Goal: Communication & Community: Answer question/provide support

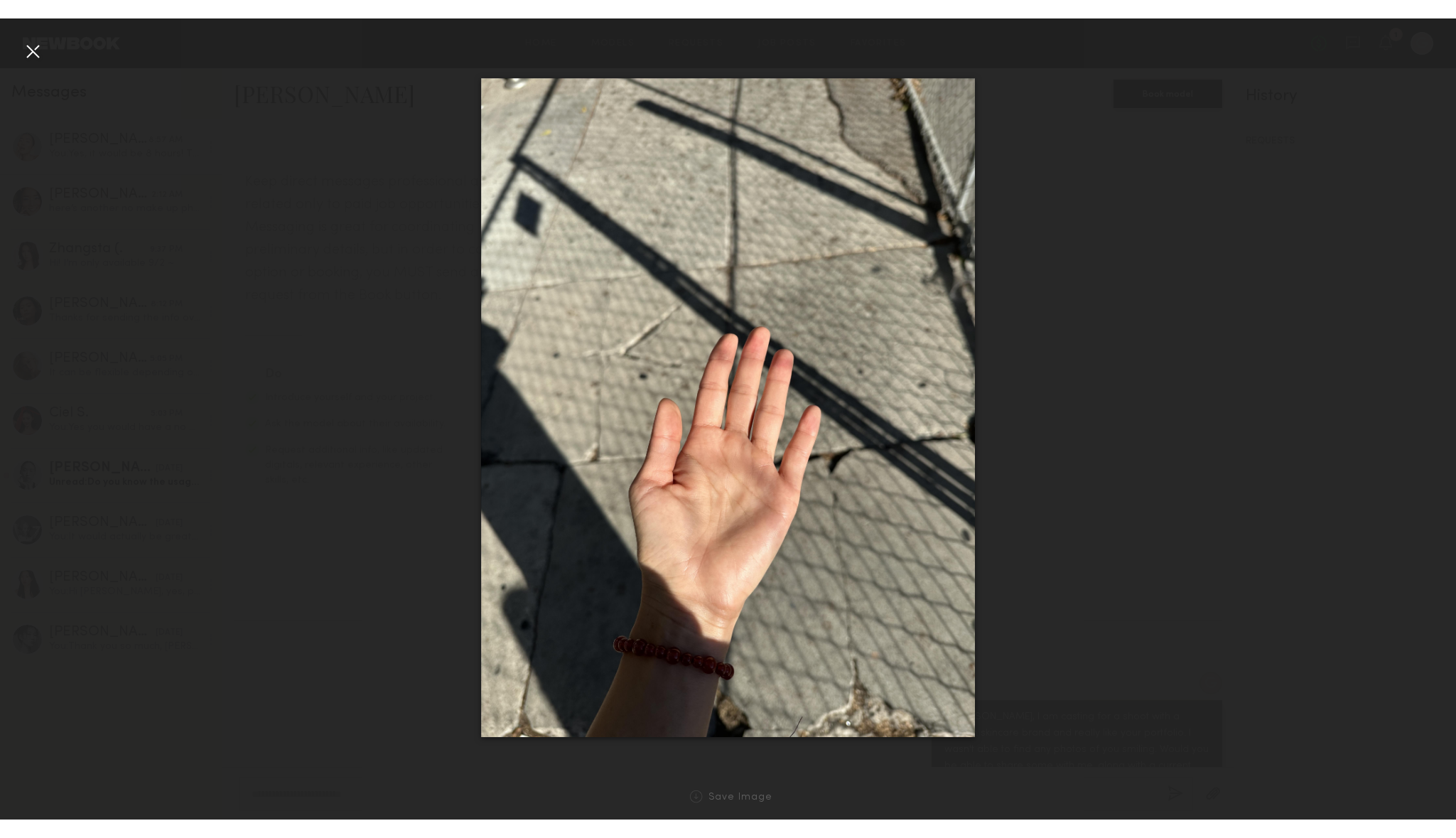
scroll to position [1196, 0]
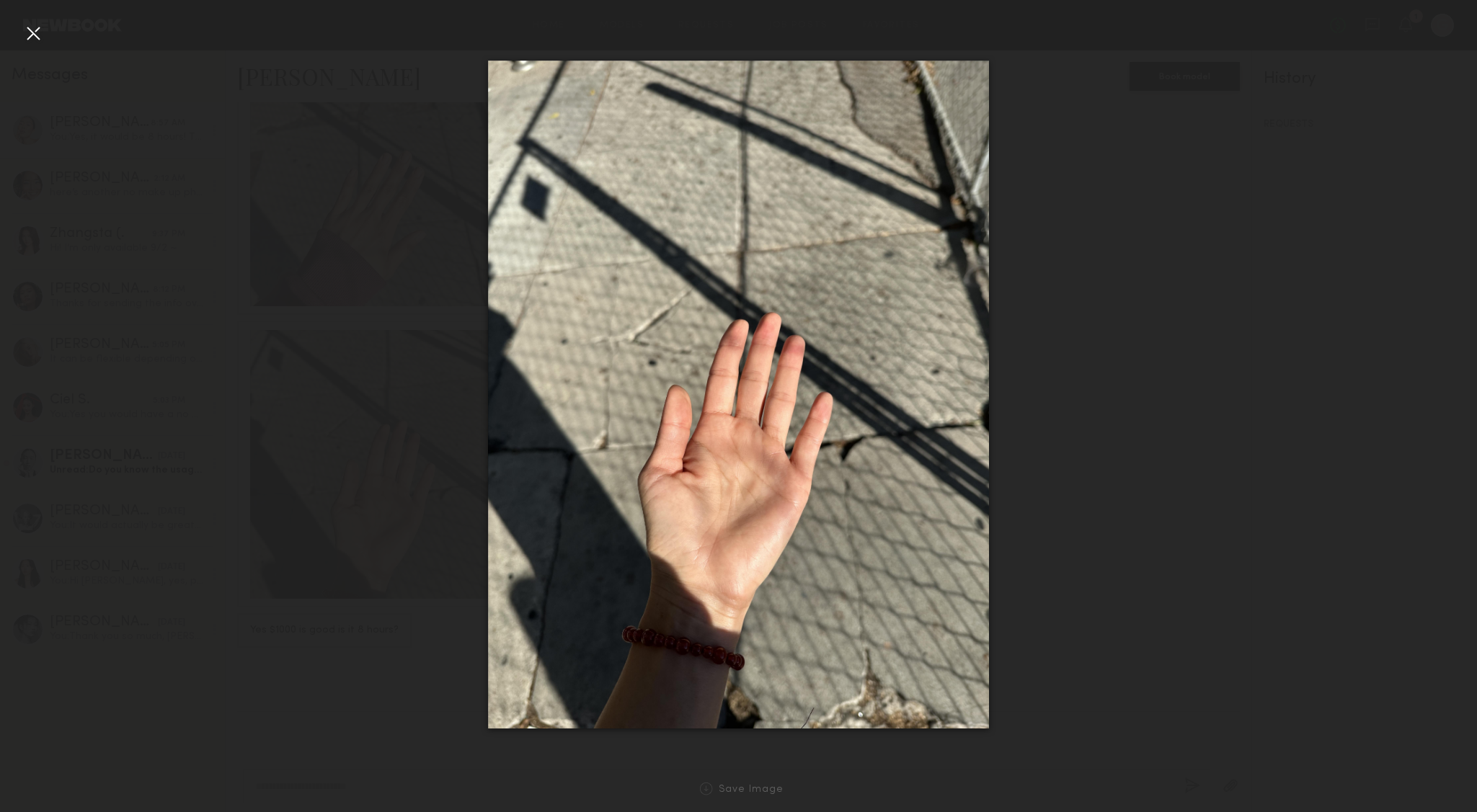
click at [23, 30] on div at bounding box center [33, 33] width 23 height 23
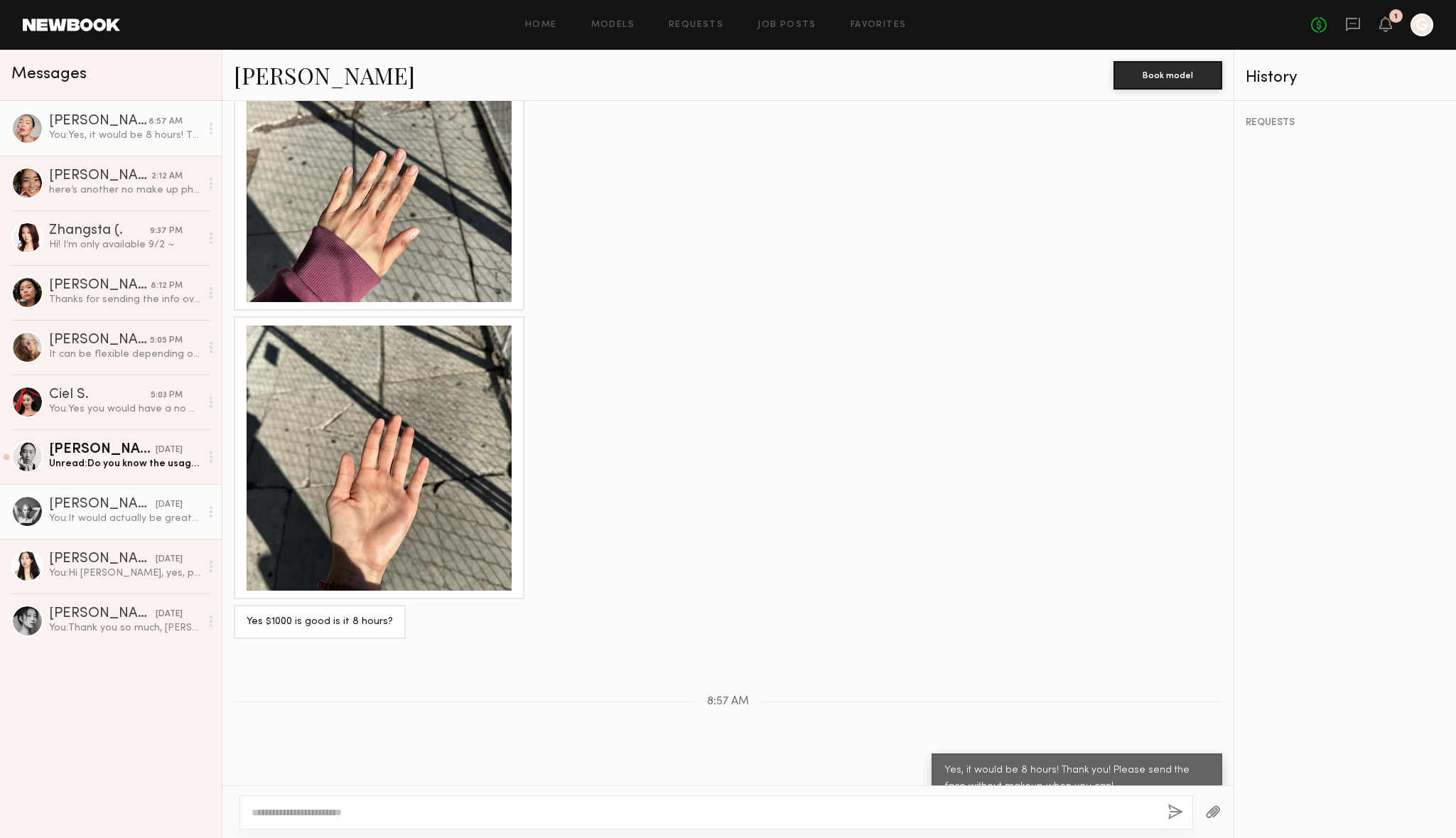
click at [90, 526] on link "[PERSON_NAME] [DATE] You: It would actually be great to get a selfie with teeth…" at bounding box center [111, 511] width 221 height 55
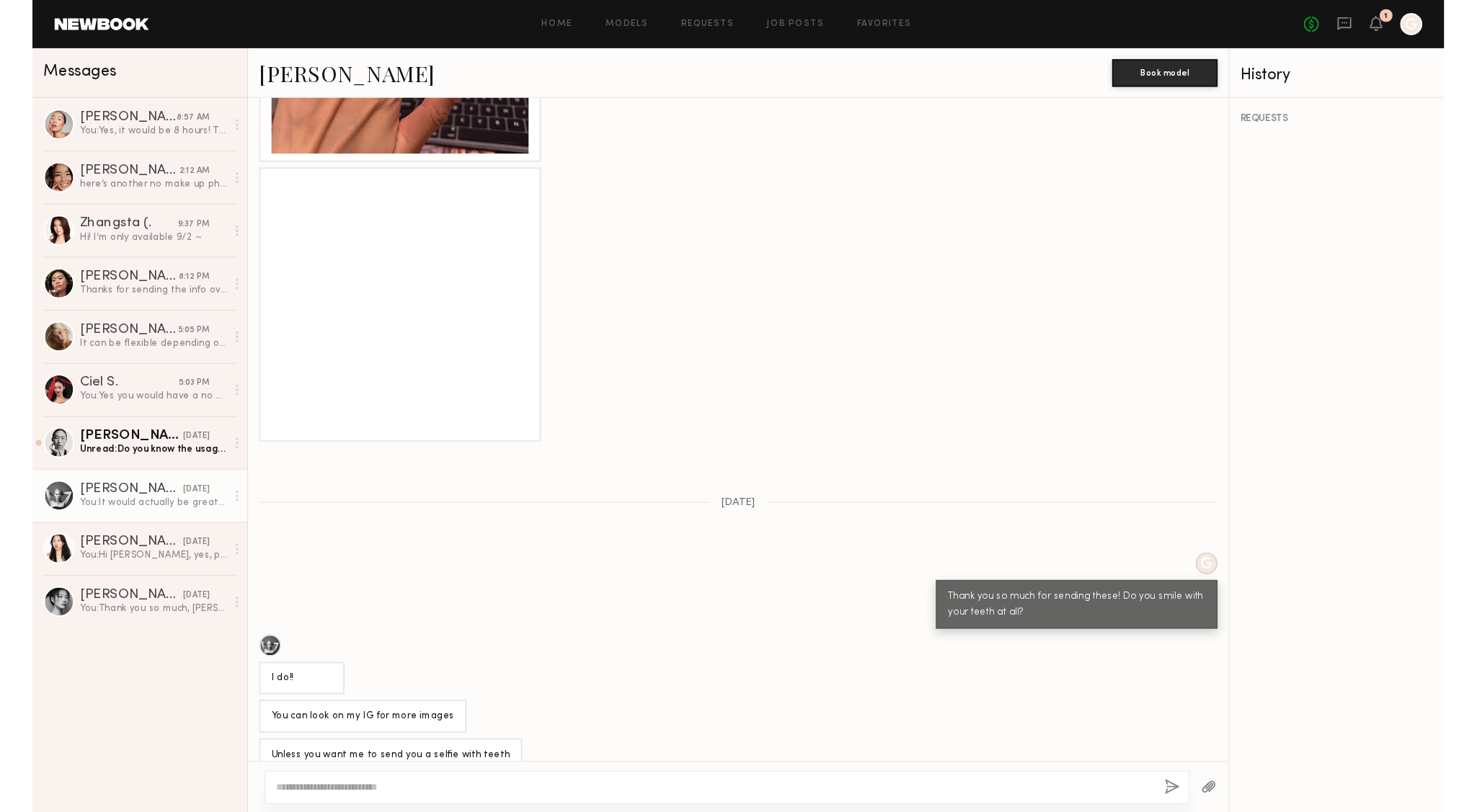
scroll to position [964, 0]
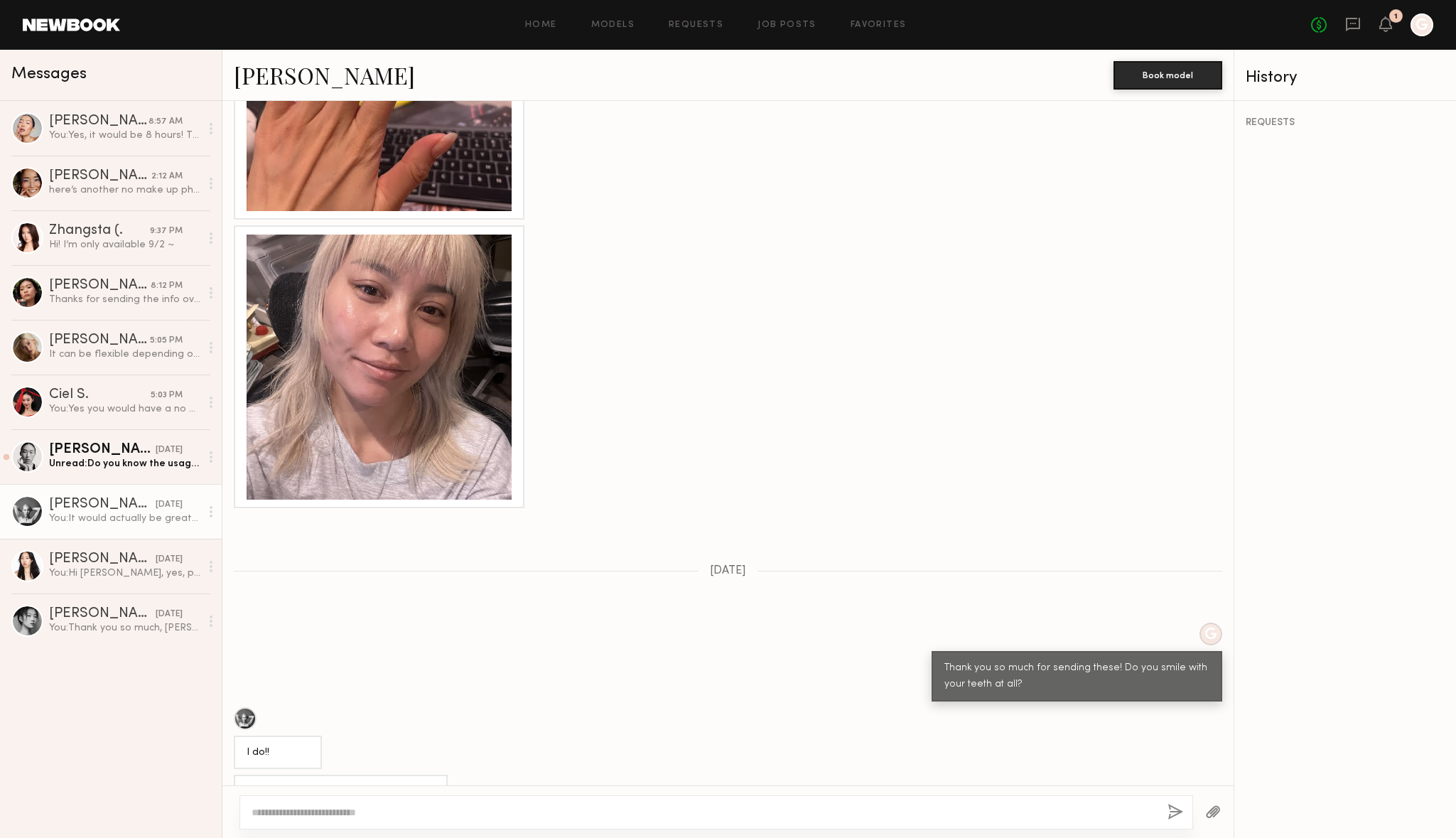
click at [398, 357] on div at bounding box center [378, 367] width 265 height 265
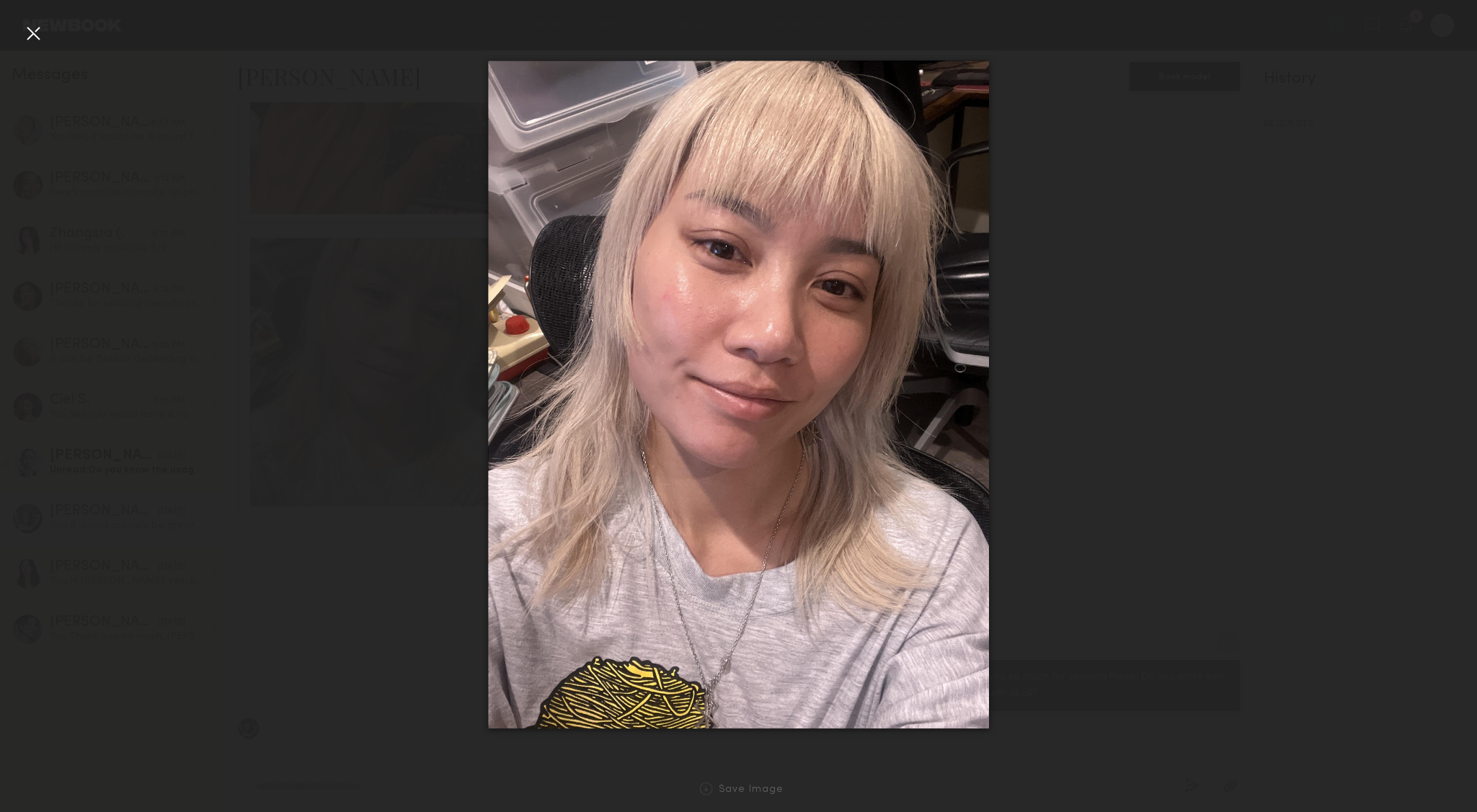
click at [25, 35] on div at bounding box center [33, 33] width 23 height 23
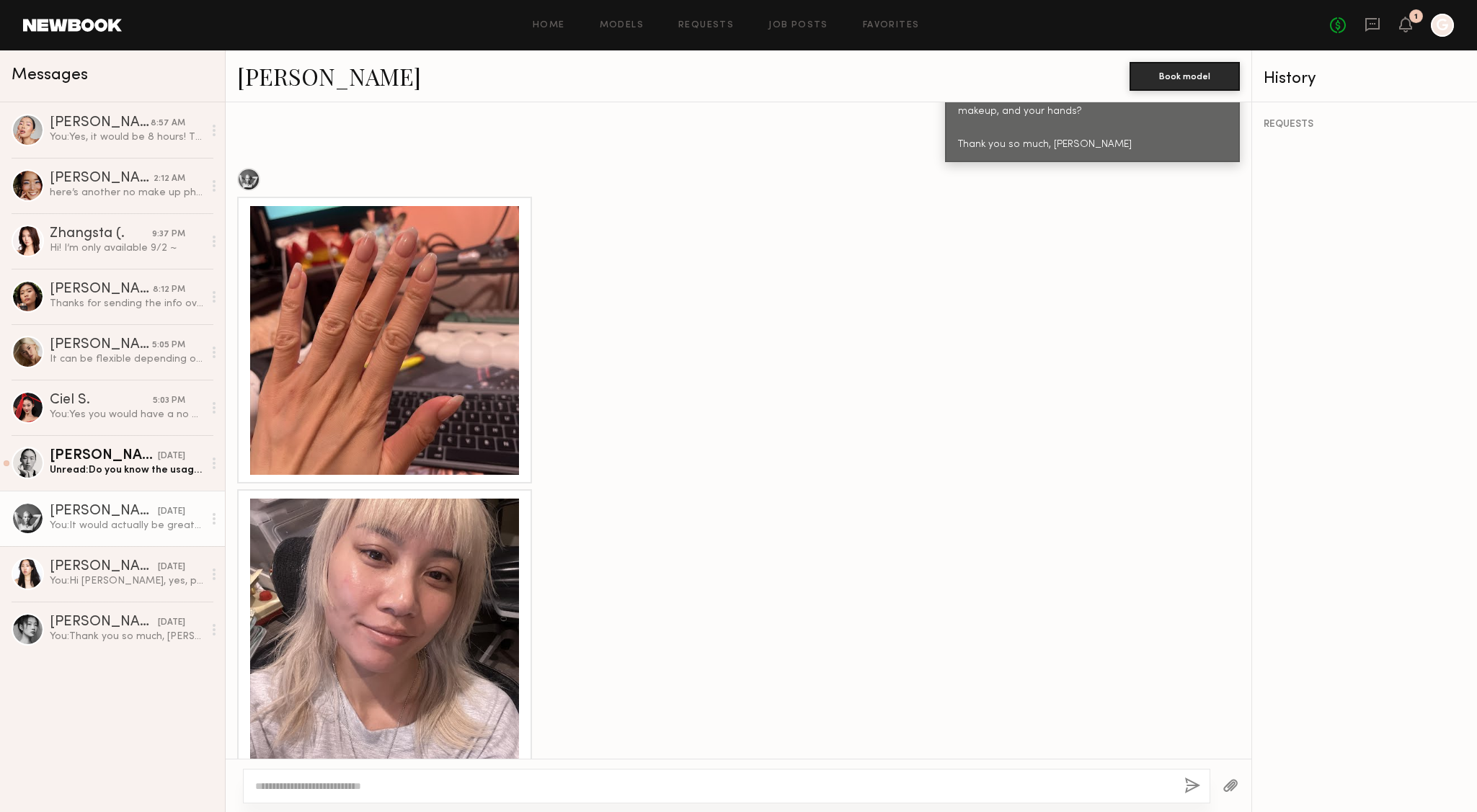
scroll to position [703, 0]
click at [319, 526] on div at bounding box center [384, 633] width 268 height 268
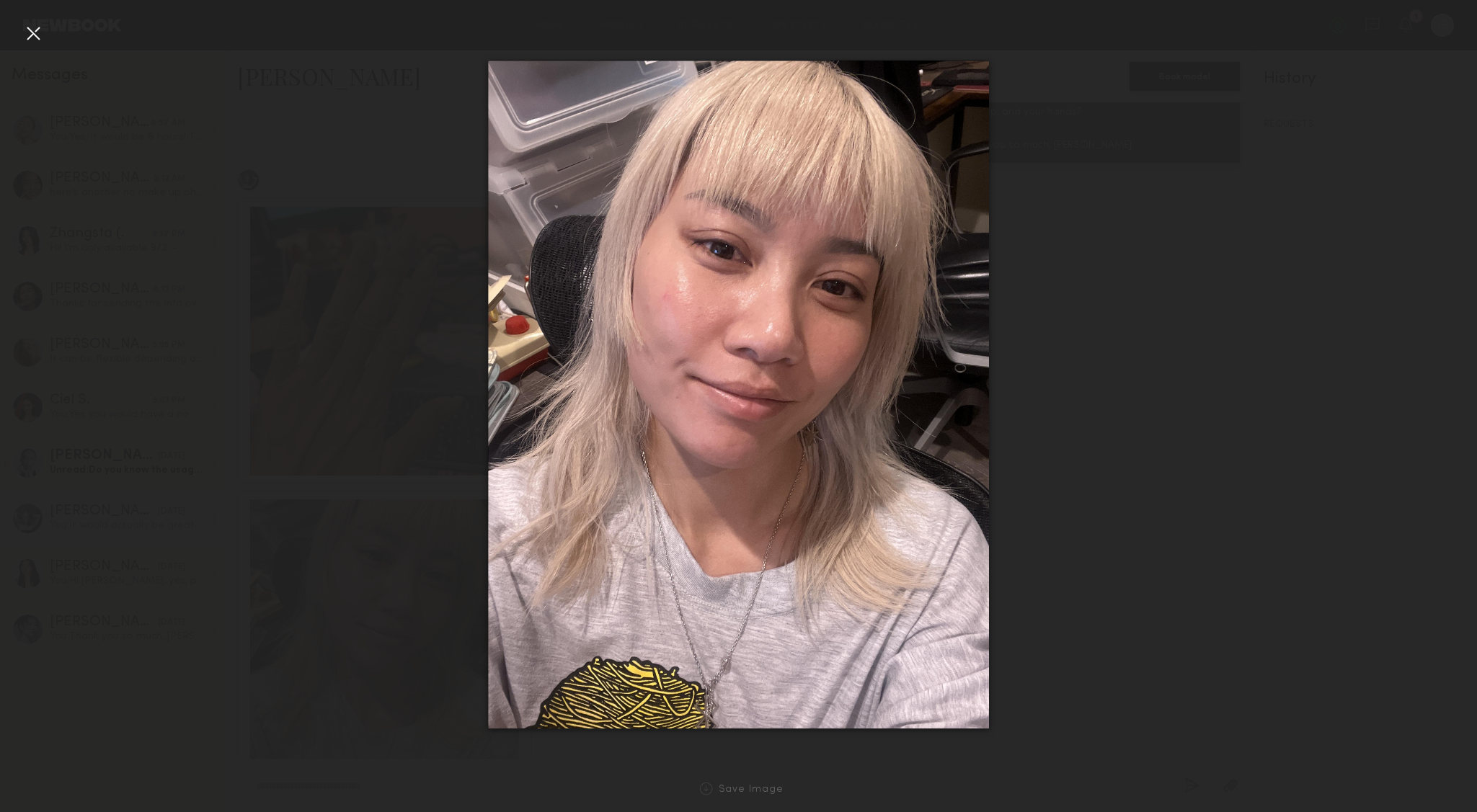
click at [1283, 180] on div at bounding box center [738, 394] width 1477 height 743
click at [30, 35] on div at bounding box center [33, 33] width 23 height 23
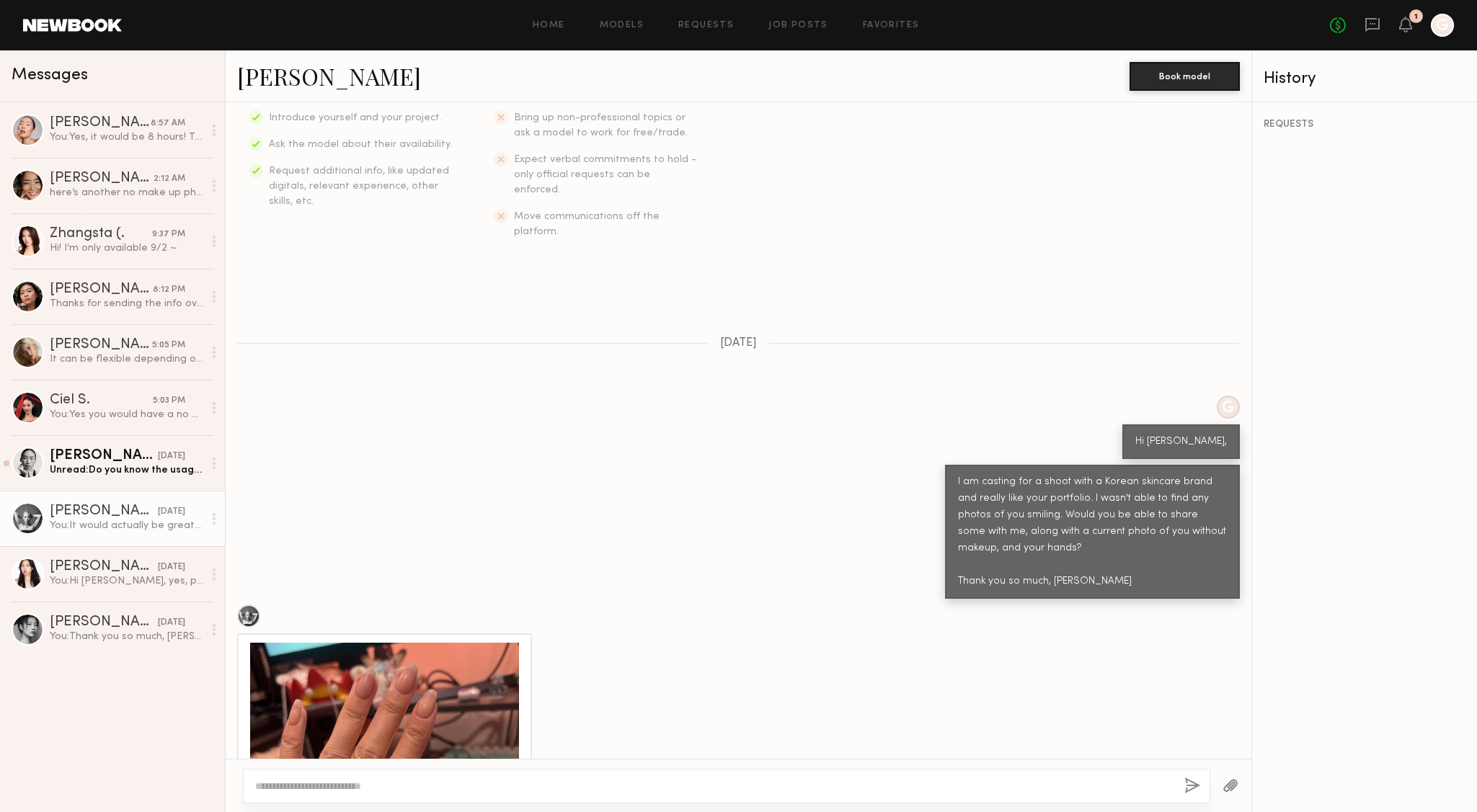
scroll to position [530, 0]
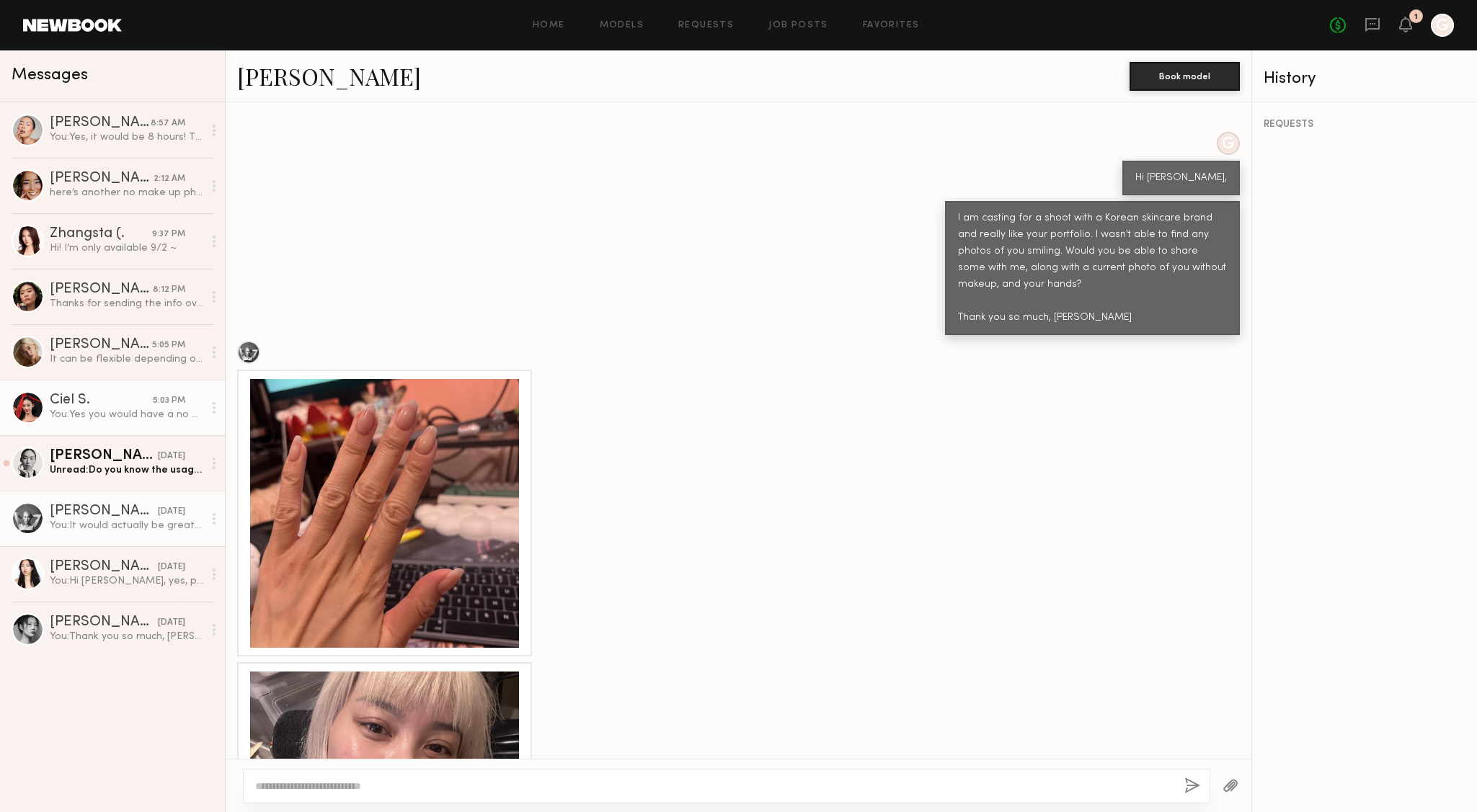
click at [81, 416] on div "You: Yes you would have a no makeup look, as you'll be wearing a facial sheet m…" at bounding box center [126, 415] width 153 height 14
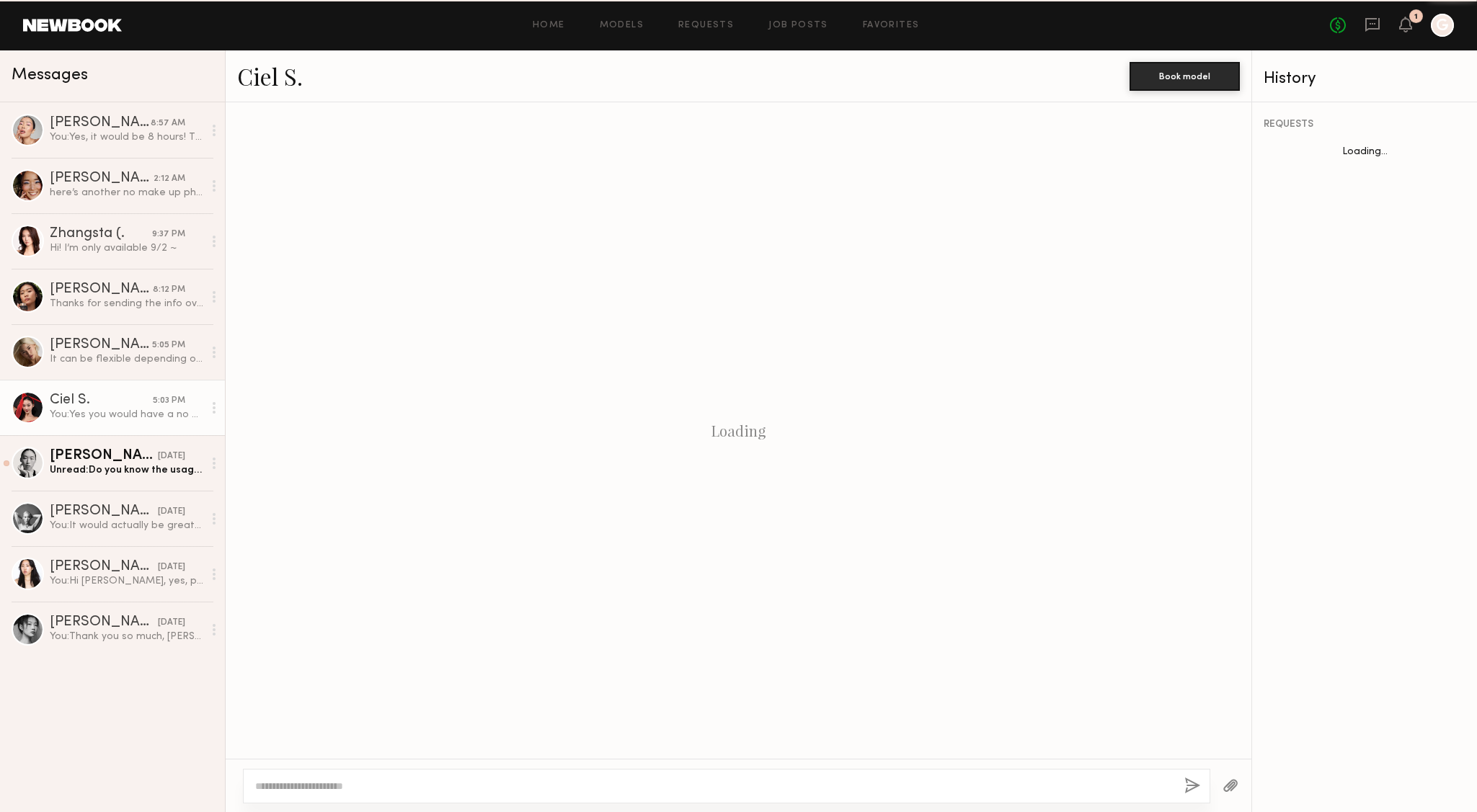
scroll to position [322, 0]
